Goal: Task Accomplishment & Management: Manage account settings

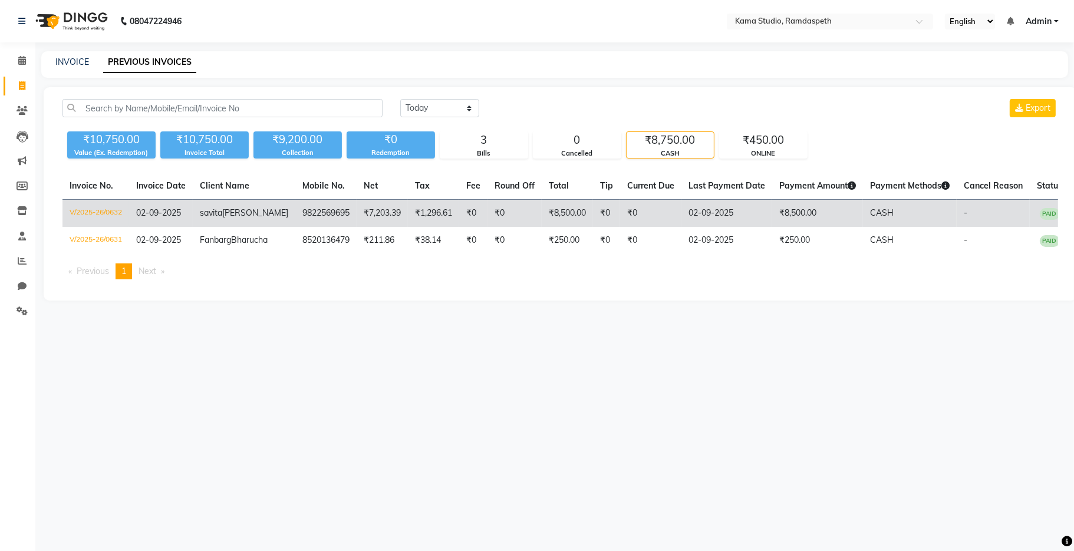
click at [780, 216] on td "₹8,500.00" at bounding box center [817, 214] width 91 height 28
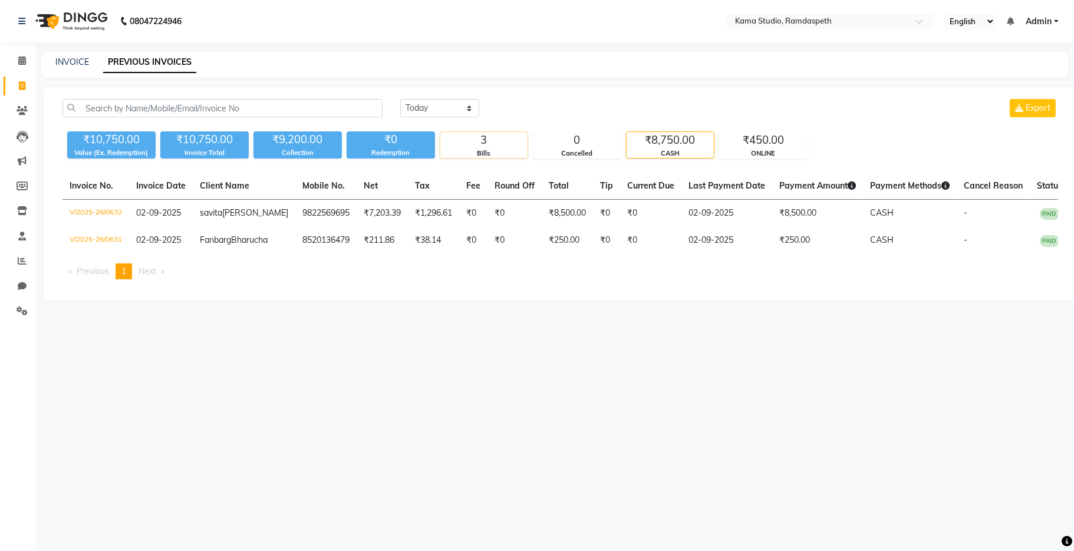
click at [463, 133] on div "3" at bounding box center [483, 140] width 87 height 16
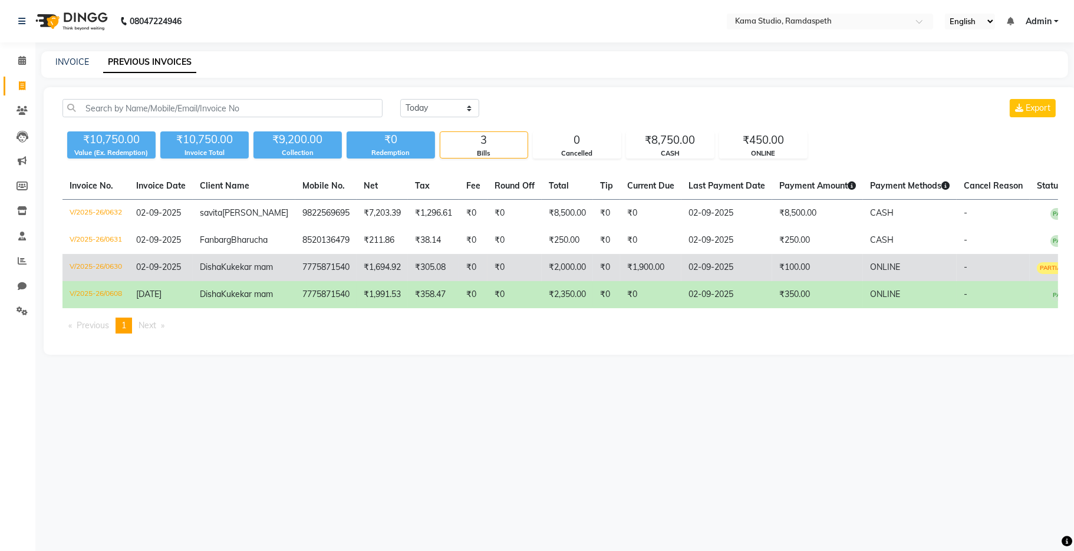
click at [408, 281] on td "₹305.08" at bounding box center [433, 267] width 51 height 27
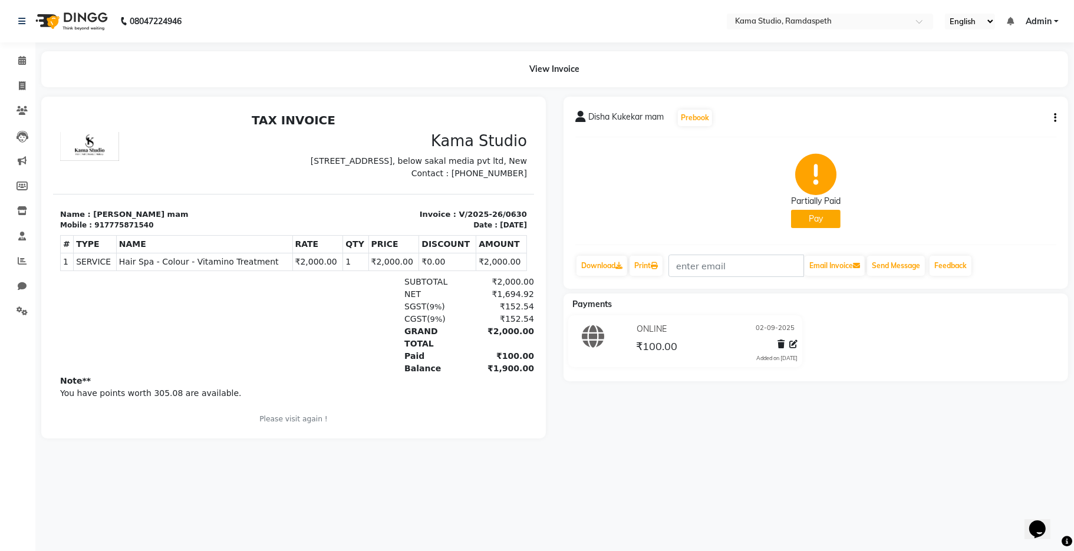
click at [831, 216] on button "Pay" at bounding box center [815, 219] width 49 height 18
select select "1"
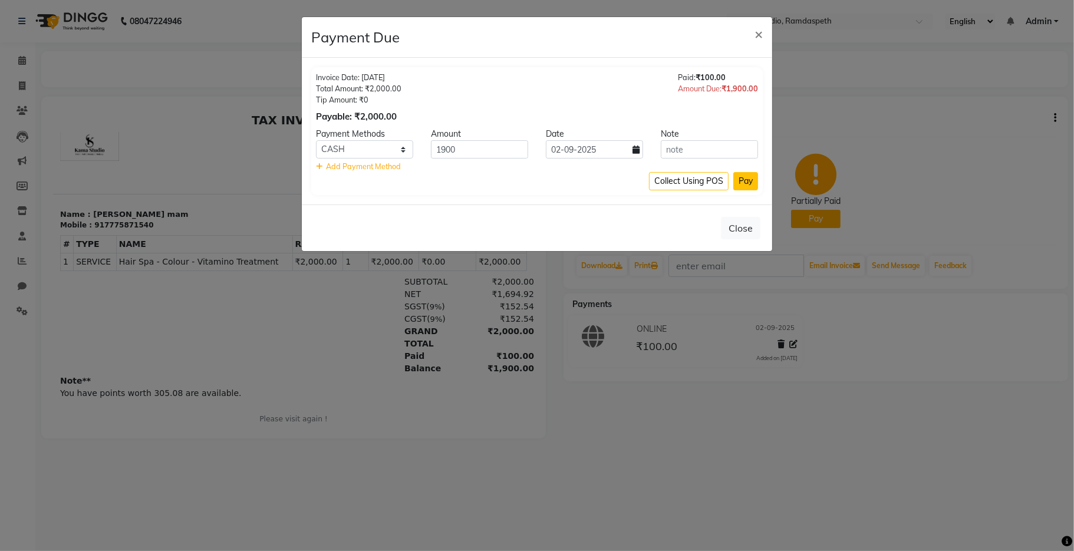
click at [754, 178] on button "Pay" at bounding box center [745, 181] width 25 height 18
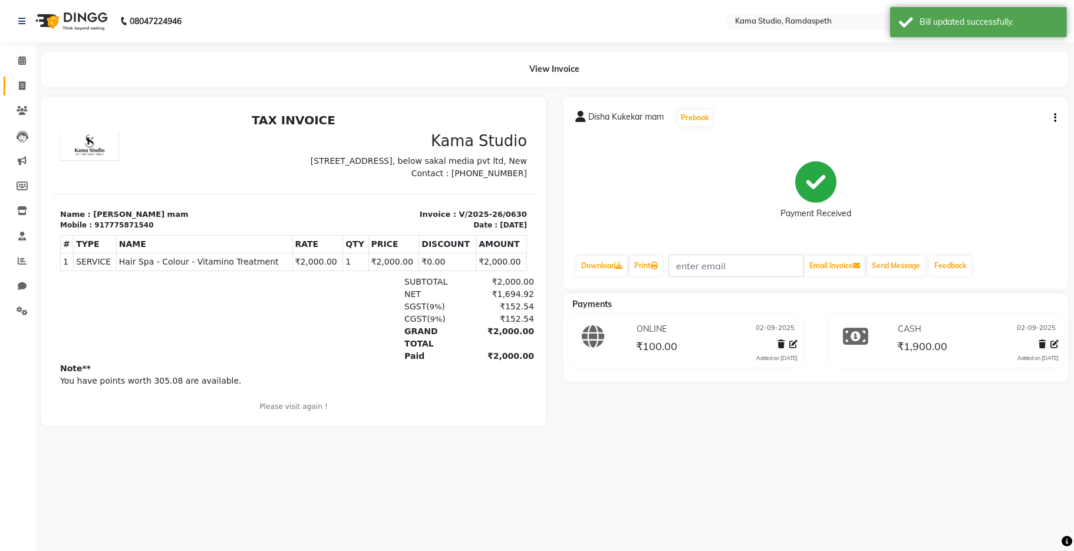
click at [24, 78] on link "Invoice" at bounding box center [18, 86] width 28 height 19
select select "service"
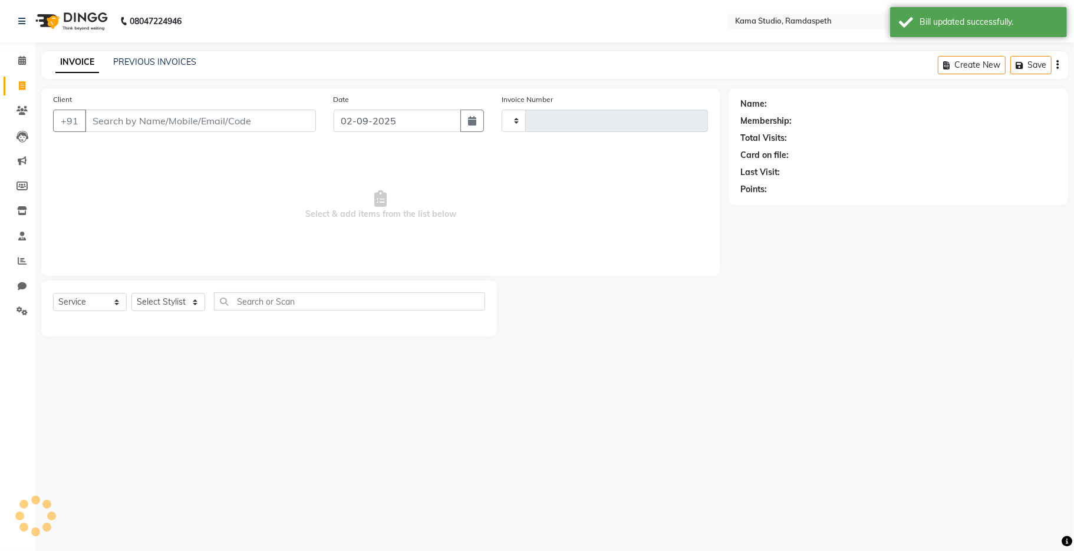
type input "0633"
select select "7582"
click at [153, 62] on link "PREVIOUS INVOICES" at bounding box center [154, 62] width 83 height 11
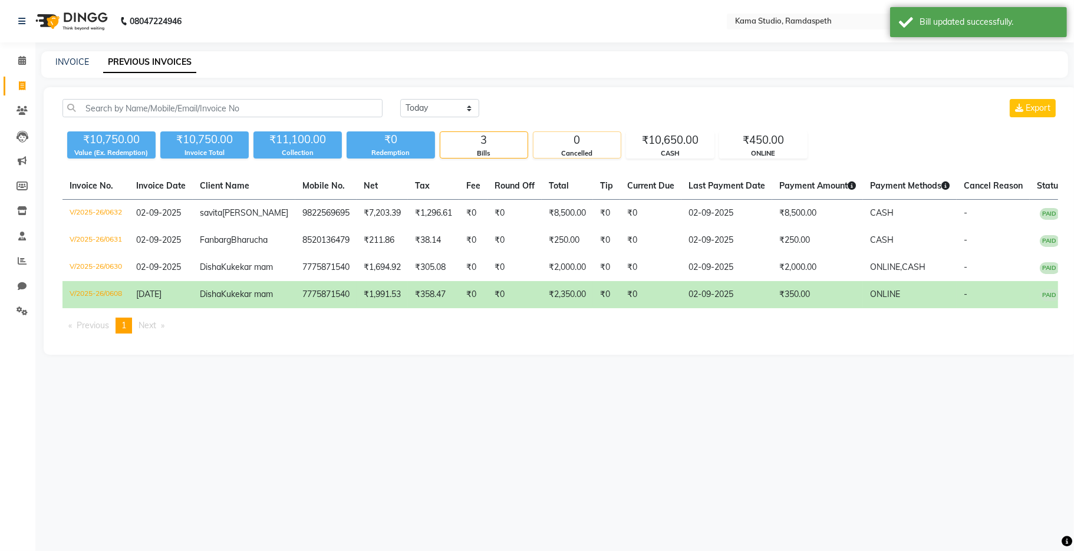
click at [618, 143] on div "0" at bounding box center [576, 140] width 87 height 16
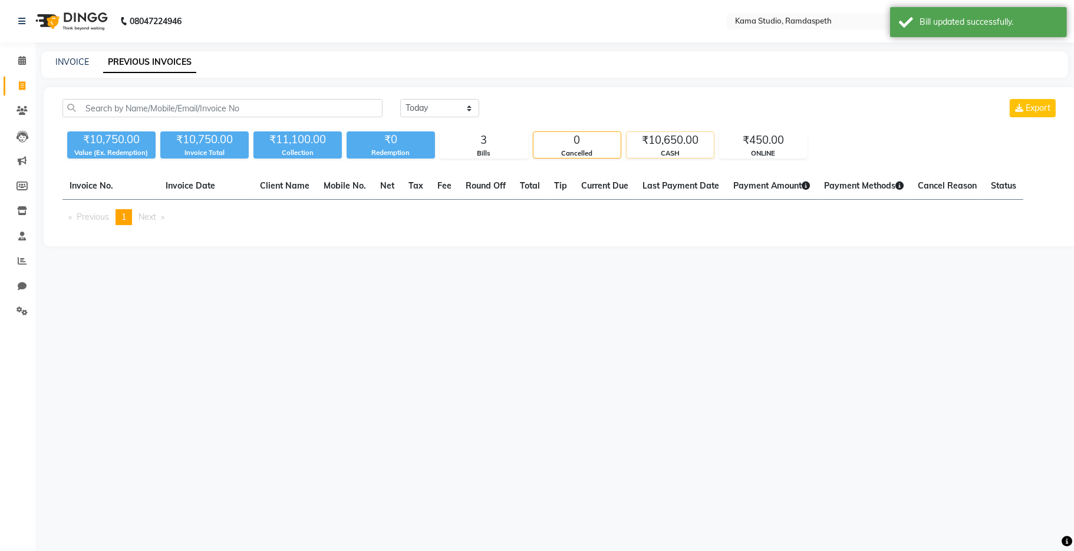
click at [635, 156] on div "CASH" at bounding box center [669, 153] width 87 height 10
